Goal: Information Seeking & Learning: Understand process/instructions

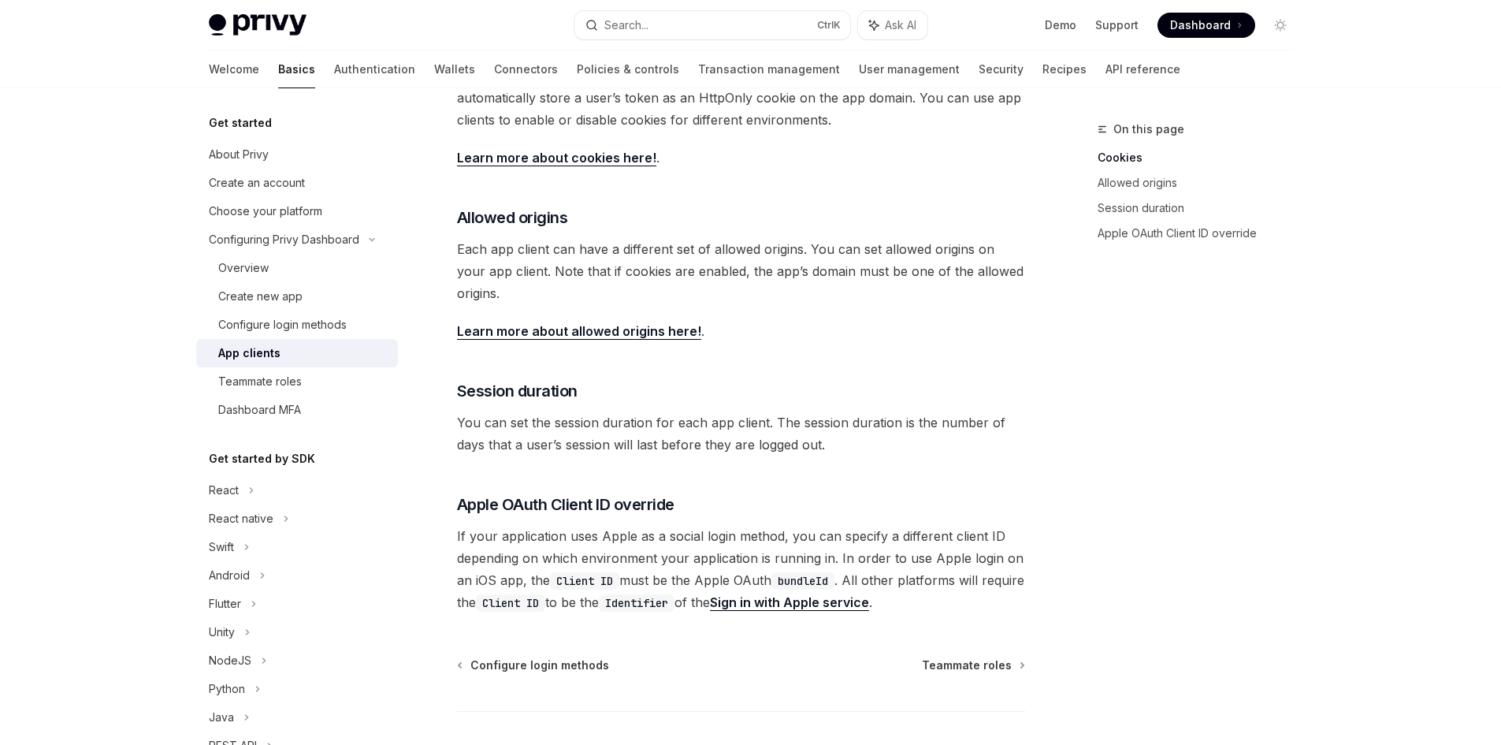
scroll to position [473, 0]
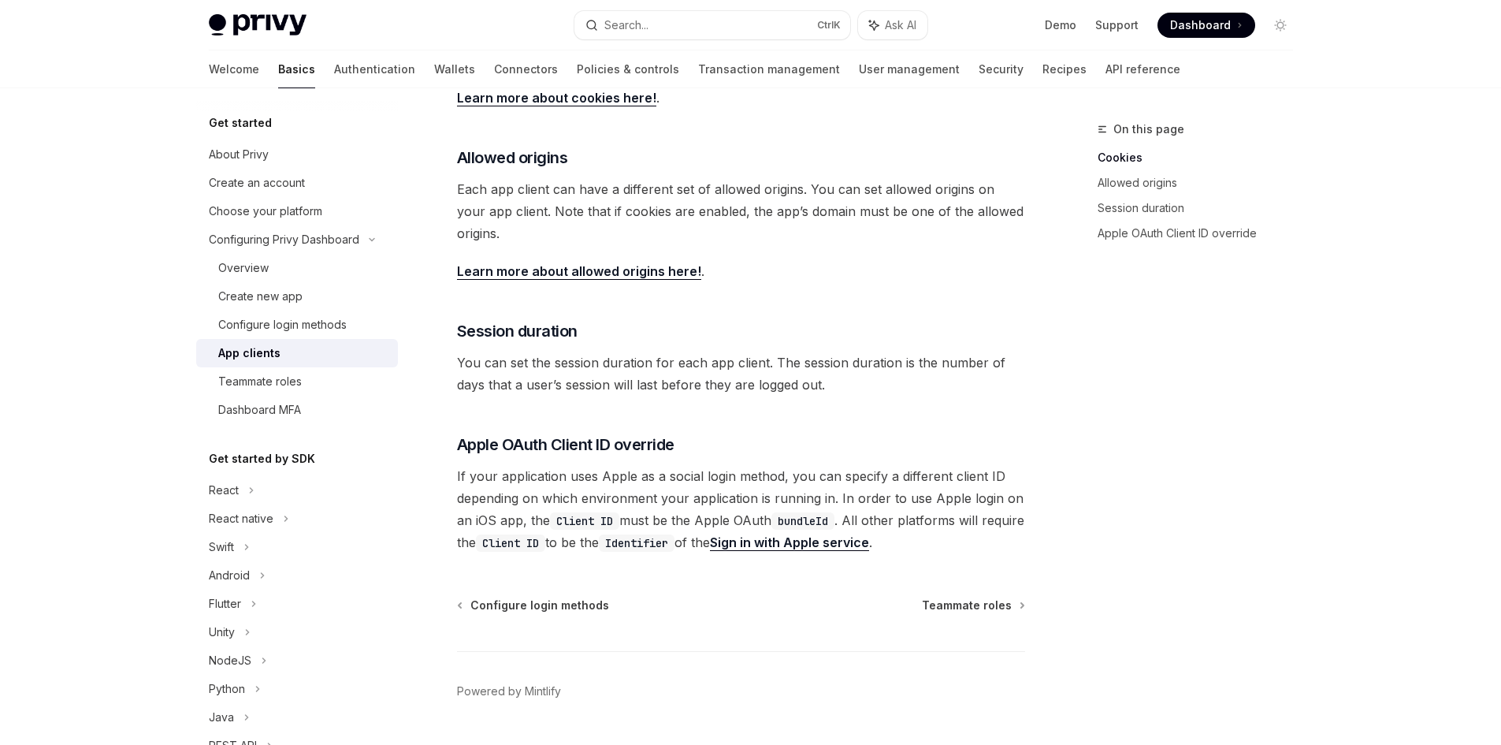
click at [622, 203] on span "Each app client can have a different set of allowed origins. You can set allowe…" at bounding box center [741, 211] width 568 height 66
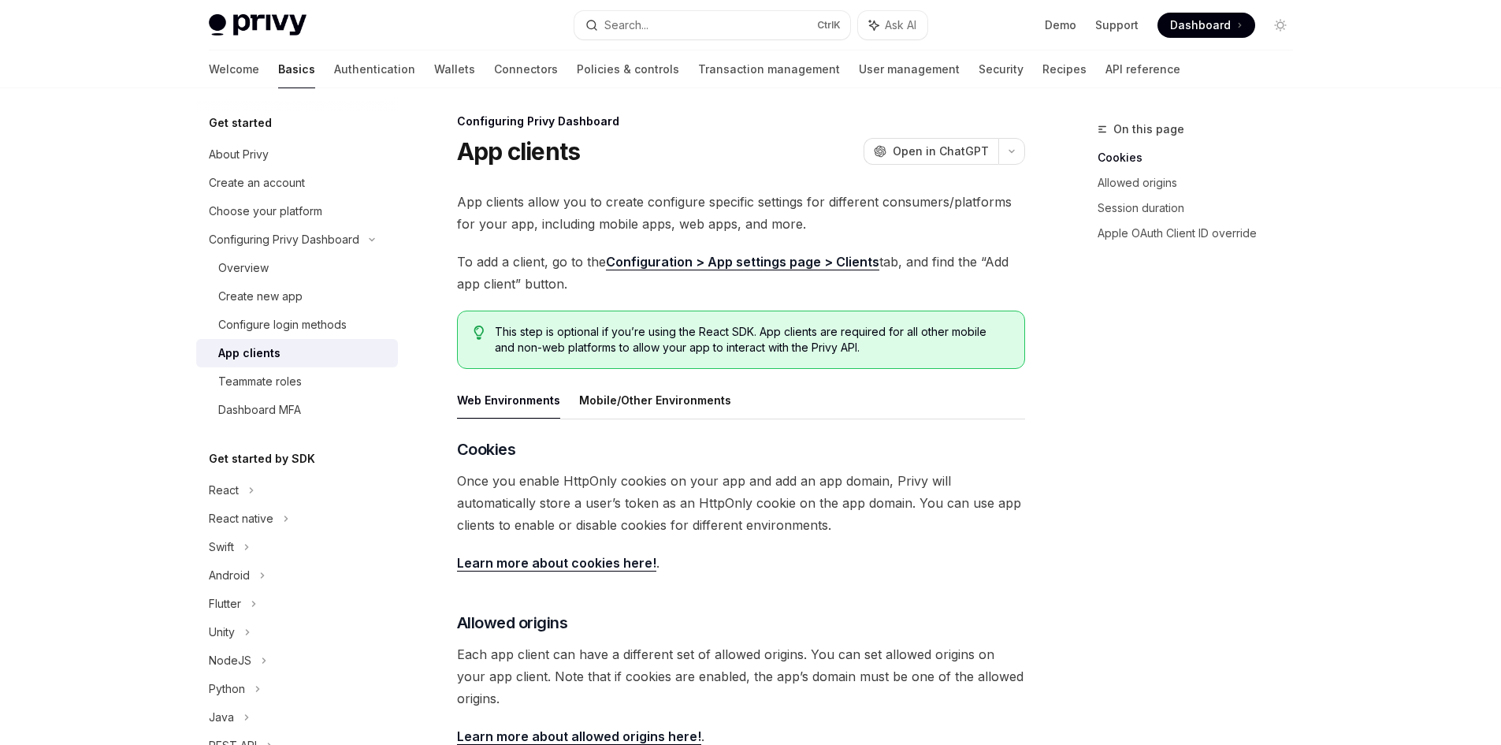
scroll to position [0, 0]
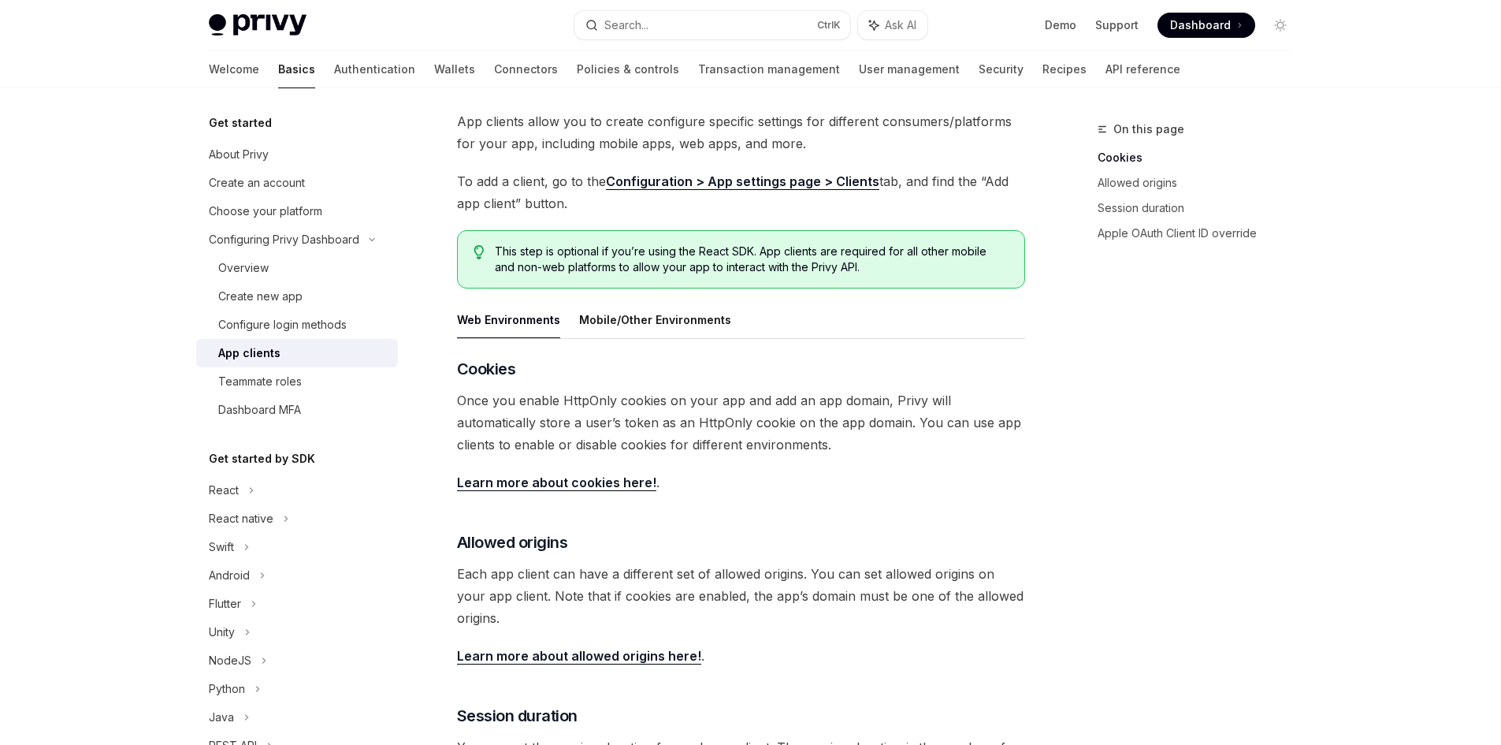
scroll to position [79, 0]
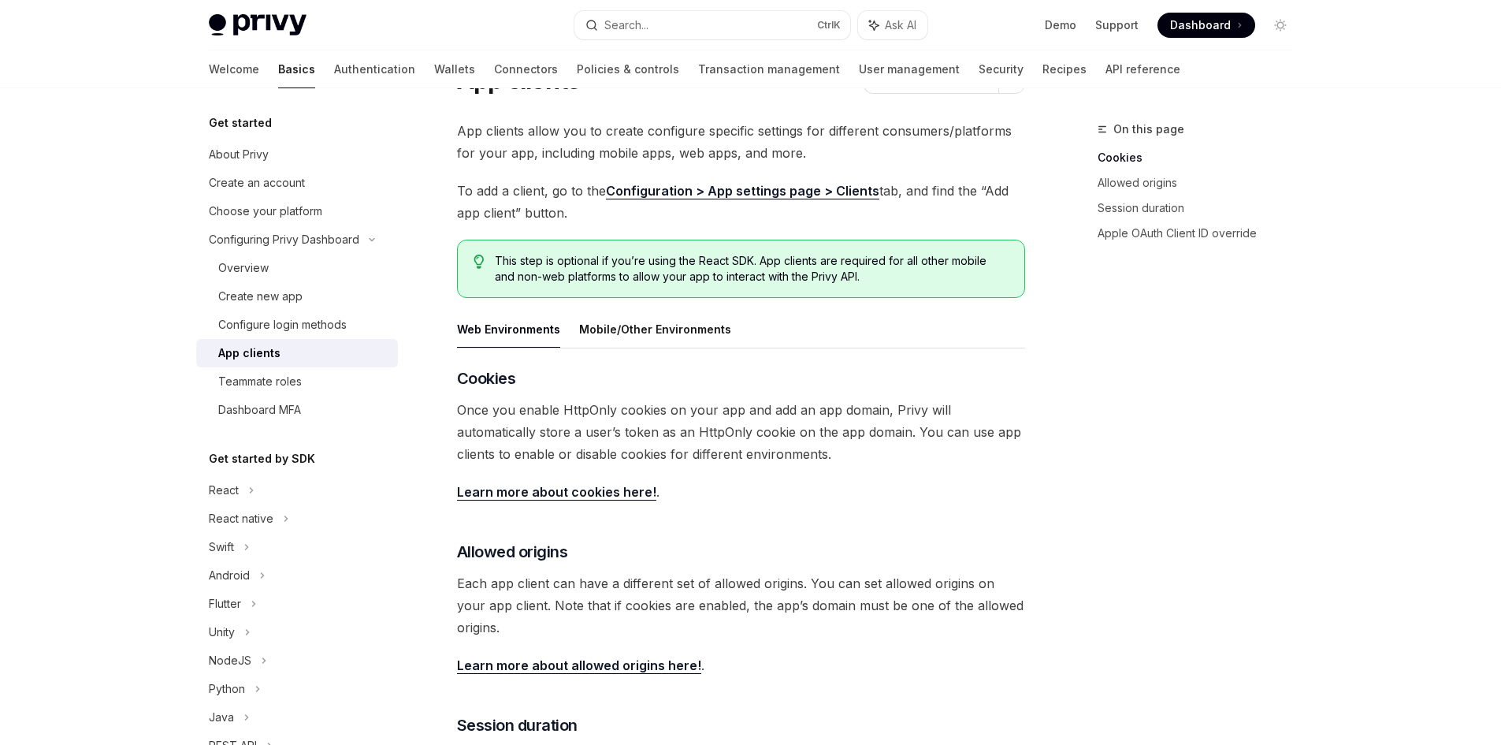
click at [722, 262] on span "This step is optional if you’re using the React SDK. App clients are required f…" at bounding box center [751, 269] width 513 height 32
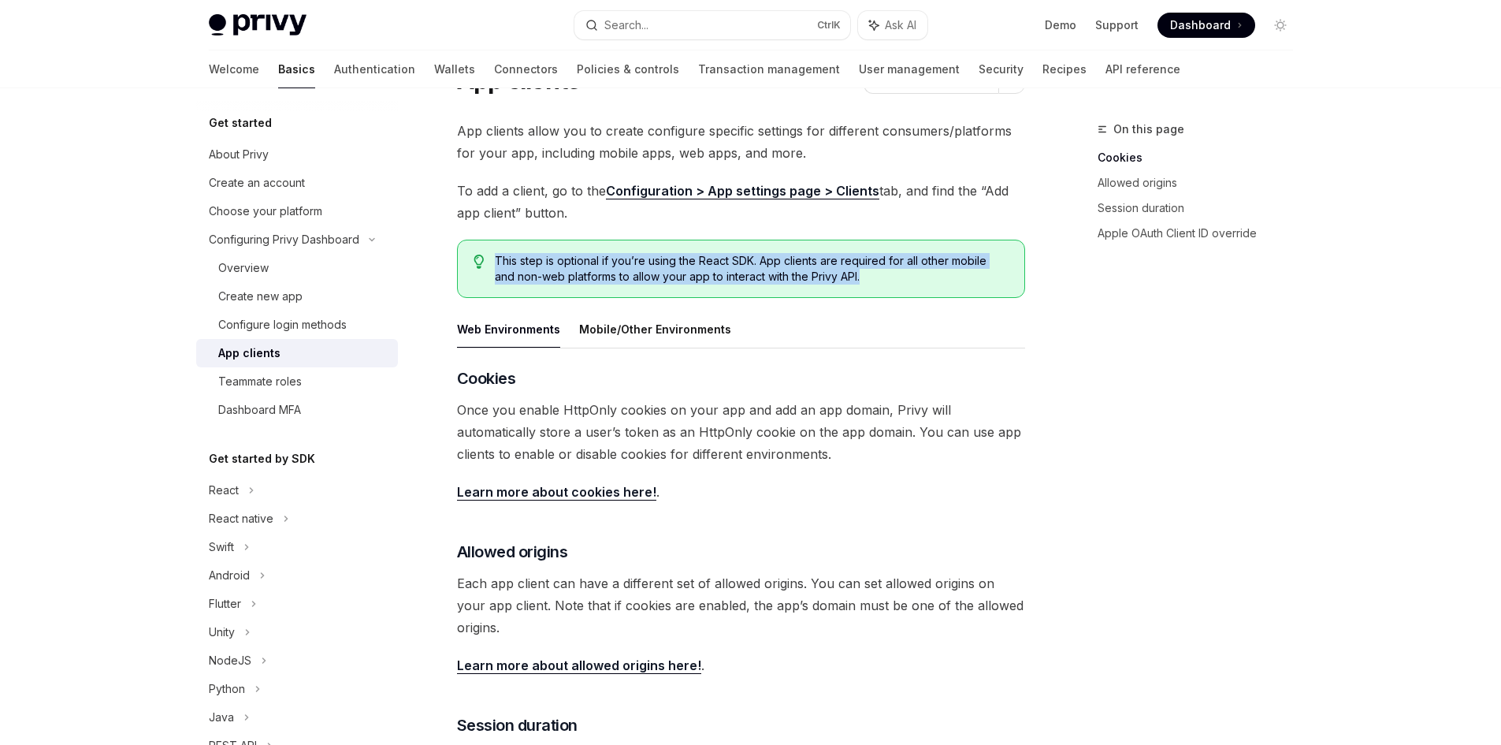
click at [722, 262] on span "This step is optional if you’re using the React SDK. App clients are required f…" at bounding box center [751, 269] width 513 height 32
click at [731, 247] on div "This step is optional if you’re using the React SDK. App clients are required f…" at bounding box center [741, 269] width 568 height 58
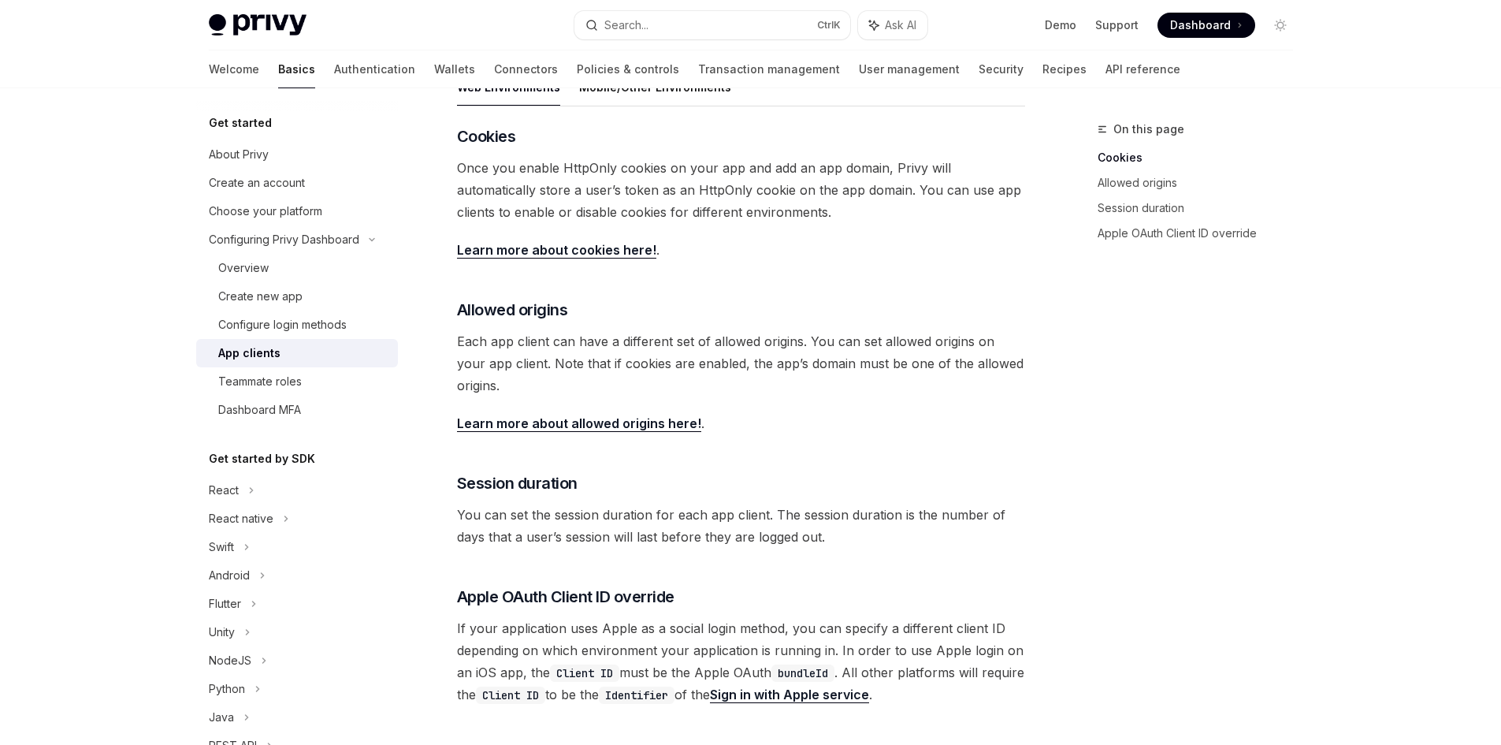
scroll to position [315, 0]
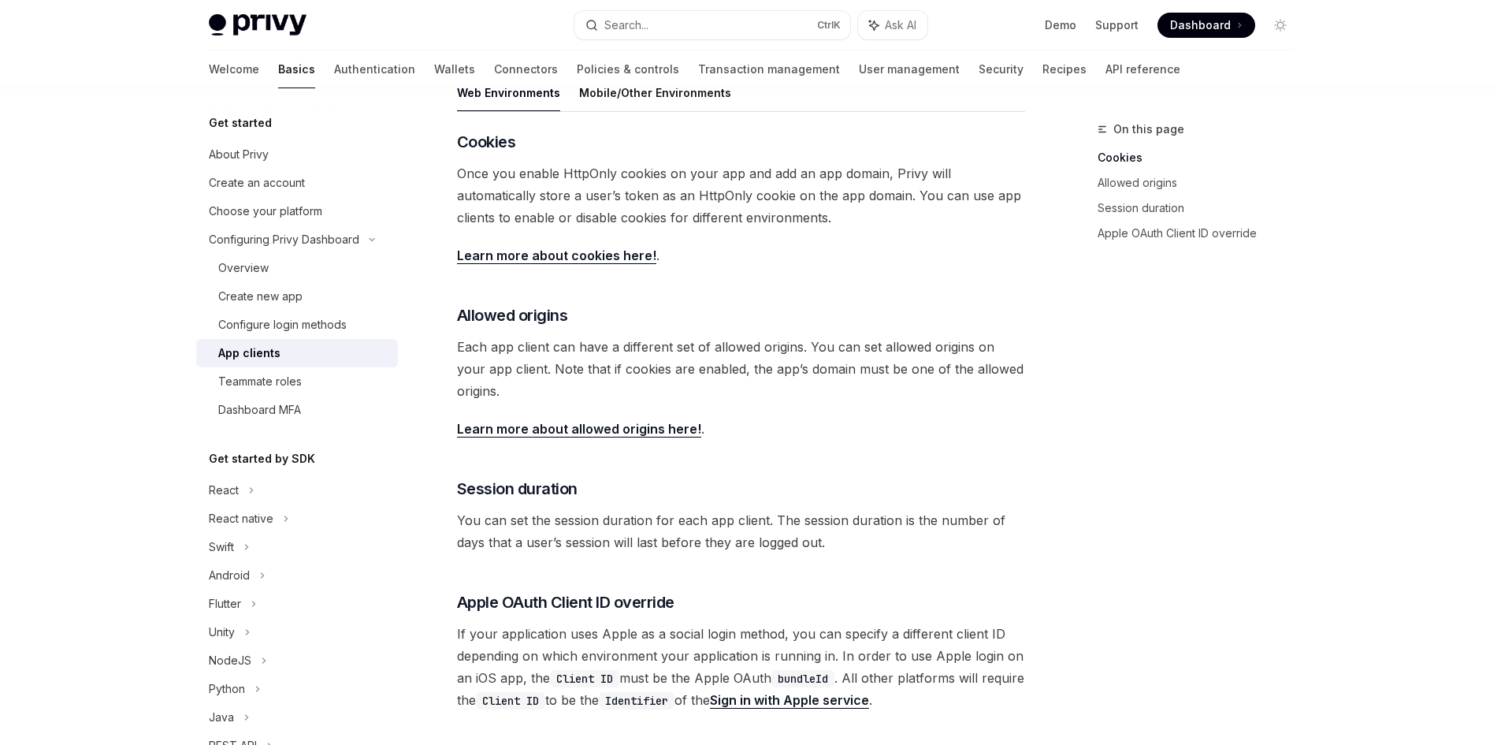
click at [601, 259] on link "Learn more about cookies here!" at bounding box center [556, 255] width 199 height 17
type textarea "*"
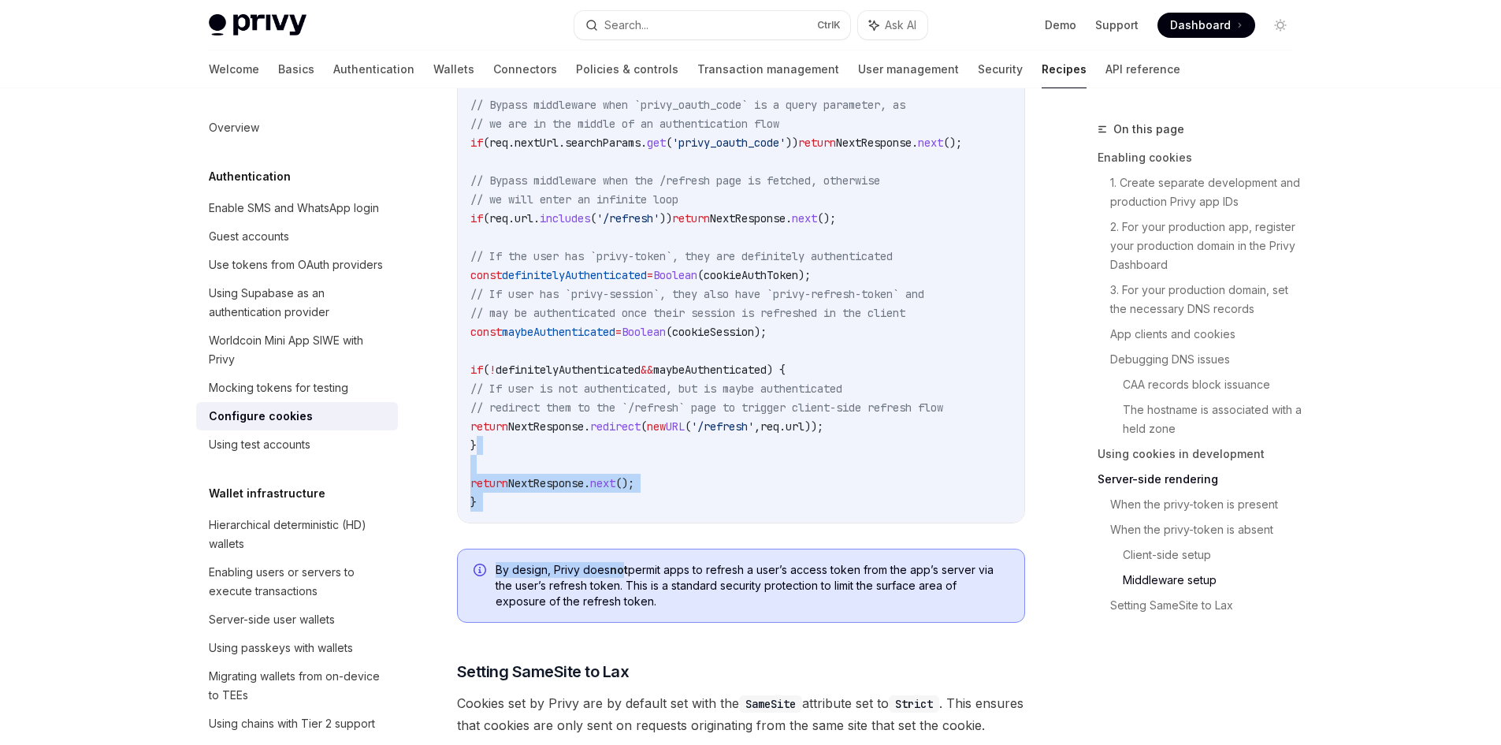
drag, startPoint x: 623, startPoint y: 553, endPoint x: 567, endPoint y: 447, distance: 119.8
drag, startPoint x: 693, startPoint y: 617, endPoint x: 619, endPoint y: 550, distance: 99.9
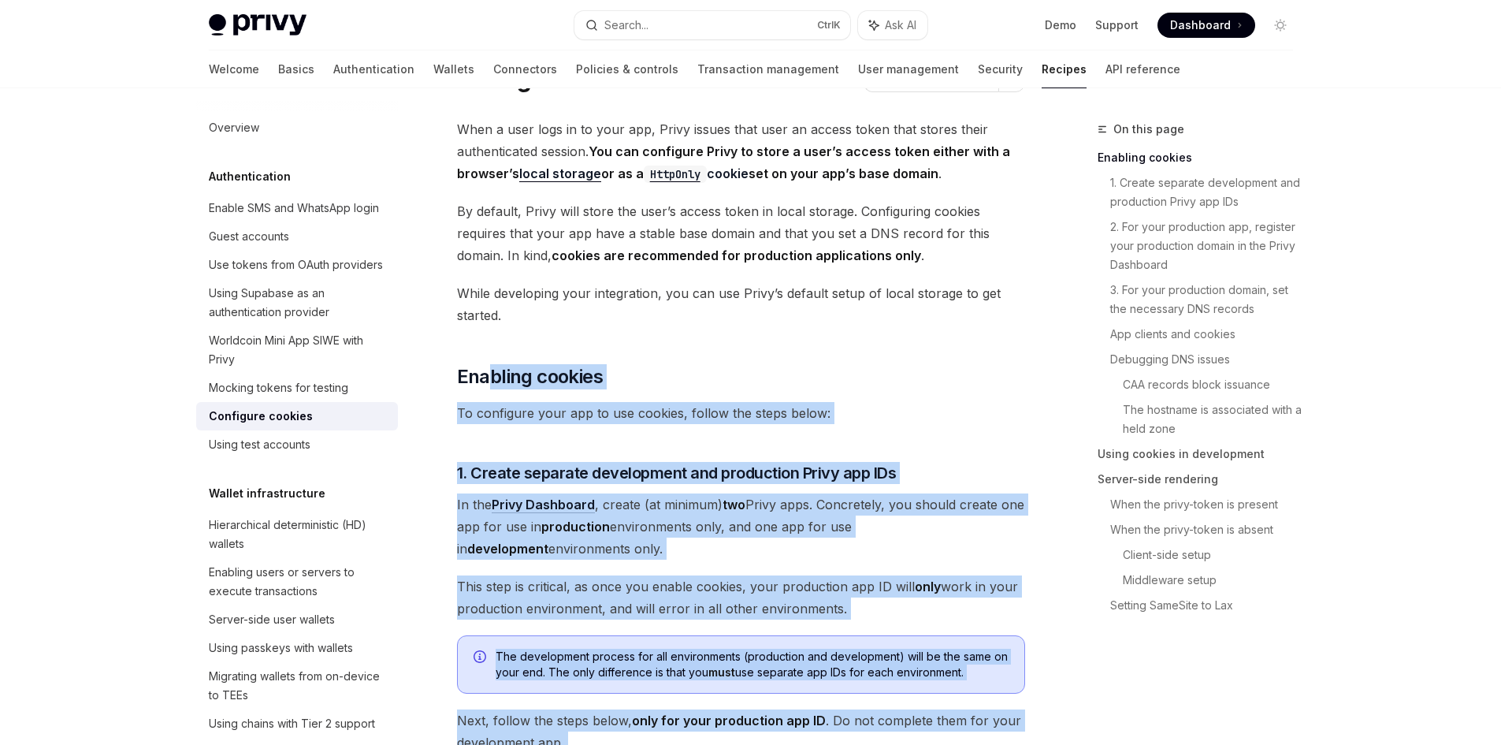
scroll to position [79, 0]
drag, startPoint x: 847, startPoint y: 529, endPoint x: 457, endPoint y: 385, distance: 415.9
copy div "Enabling cookies To configure your app to use cookies, follow the steps below: …"
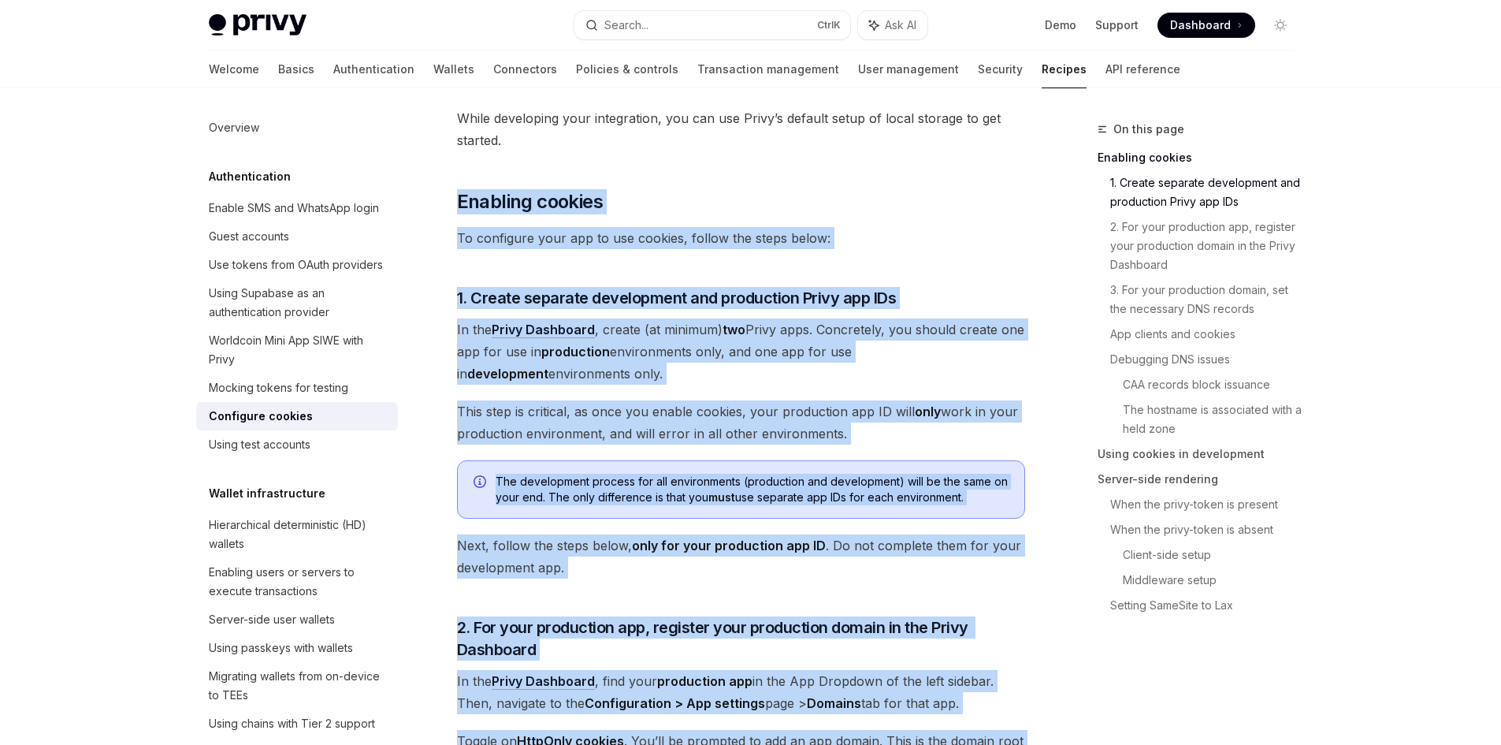
scroll to position [236, 0]
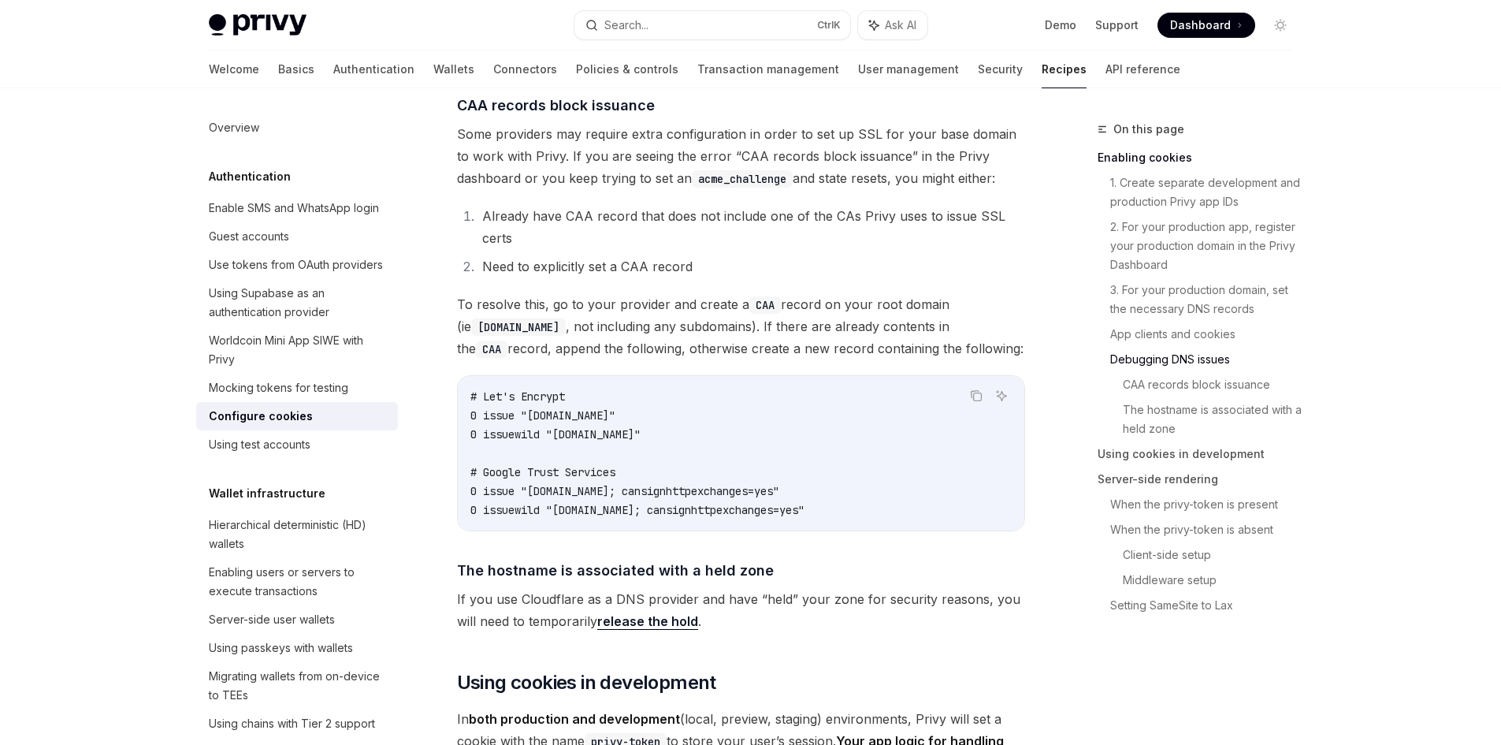
scroll to position [1970, 0]
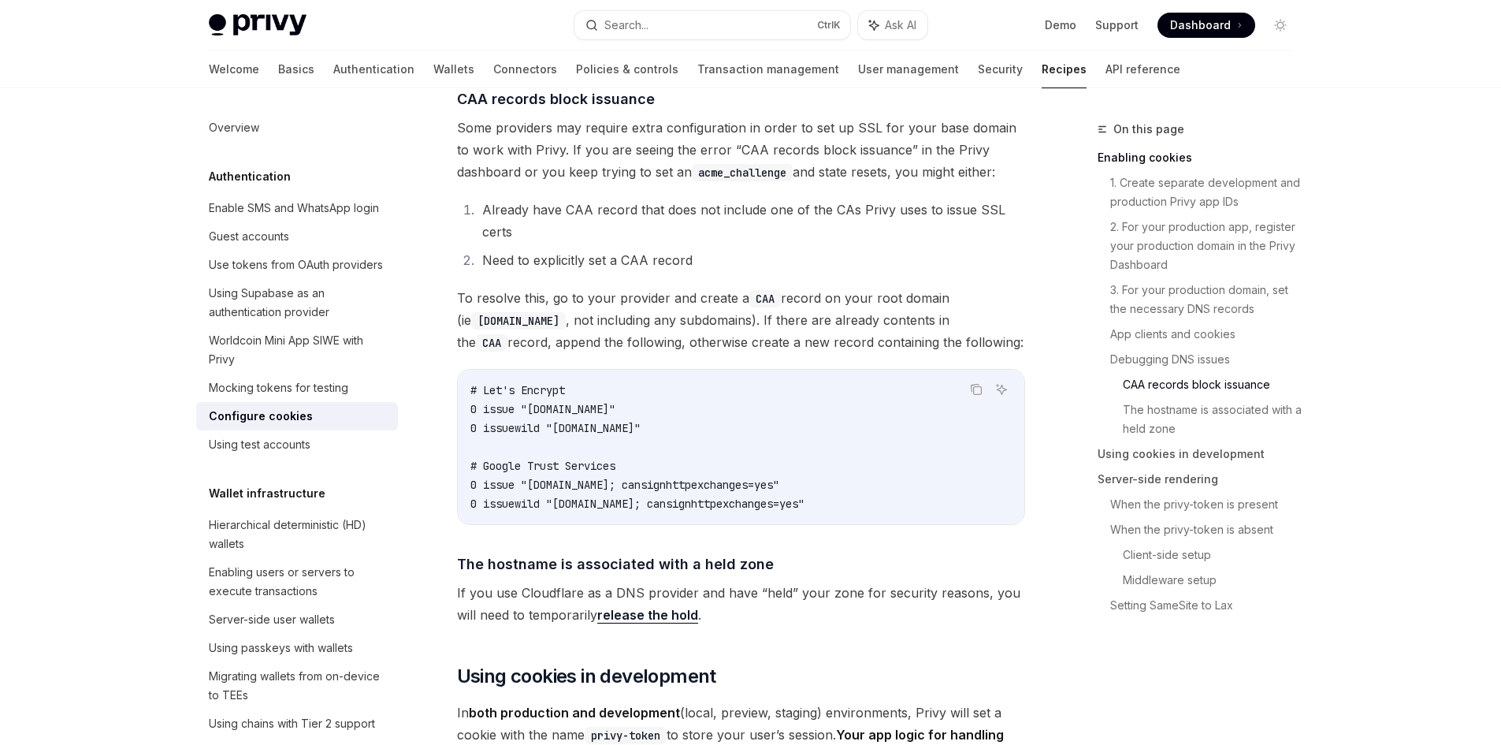
click at [780, 271] on li "Need to explicitly set a CAA record" at bounding box center [752, 260] width 548 height 22
